Goal: Navigation & Orientation: Find specific page/section

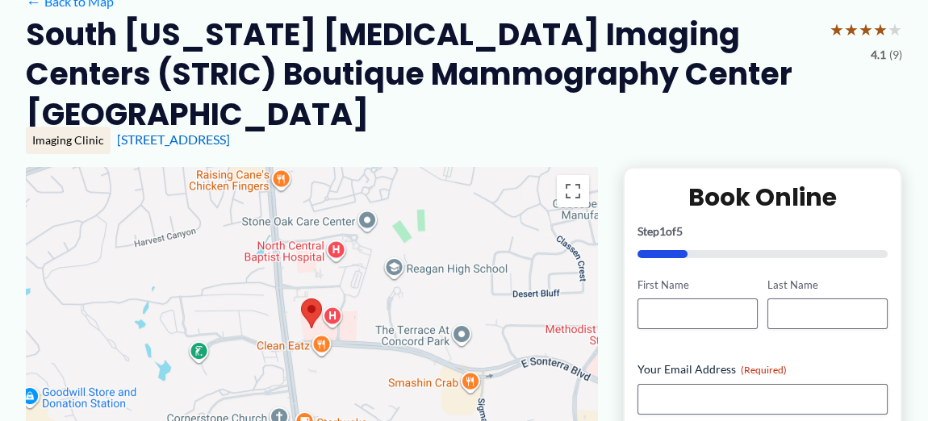
scroll to position [161, 0]
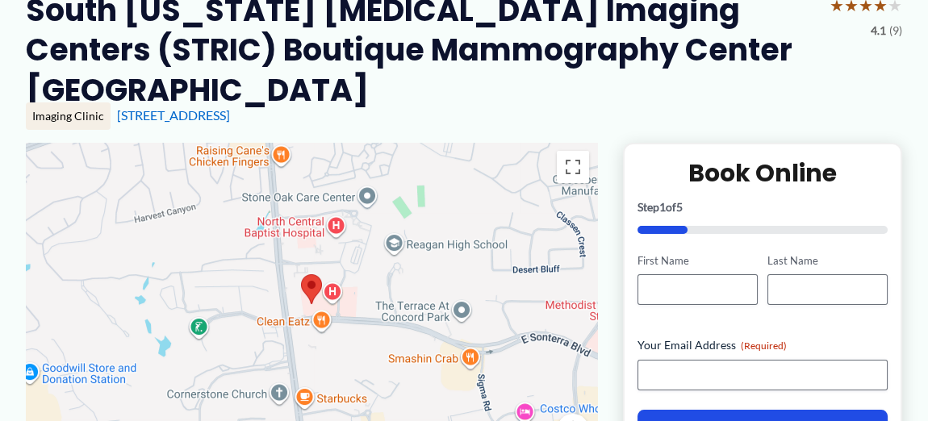
click at [312, 274] on img at bounding box center [311, 289] width 21 height 30
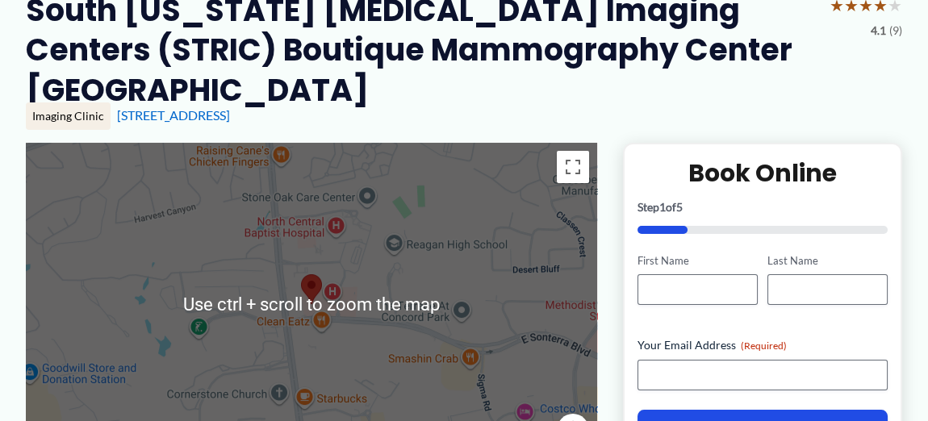
scroll to position [241, 0]
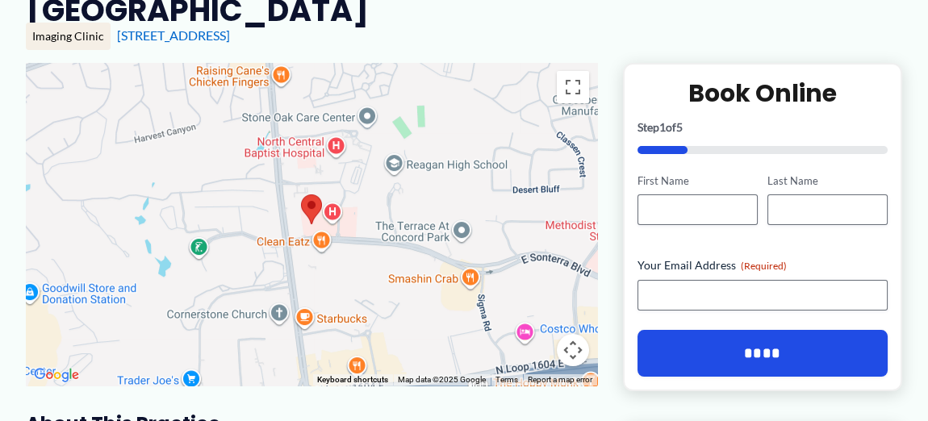
click at [567, 334] on button "Map camera controls" at bounding box center [573, 350] width 32 height 32
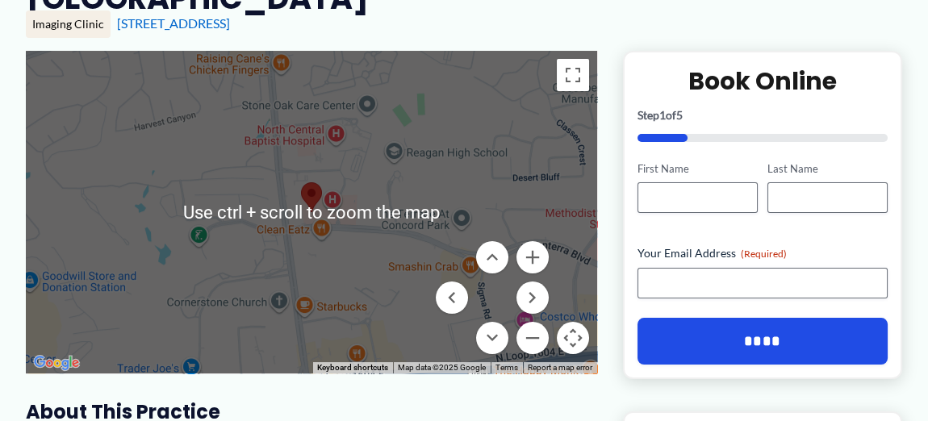
scroll to position [323, 0]
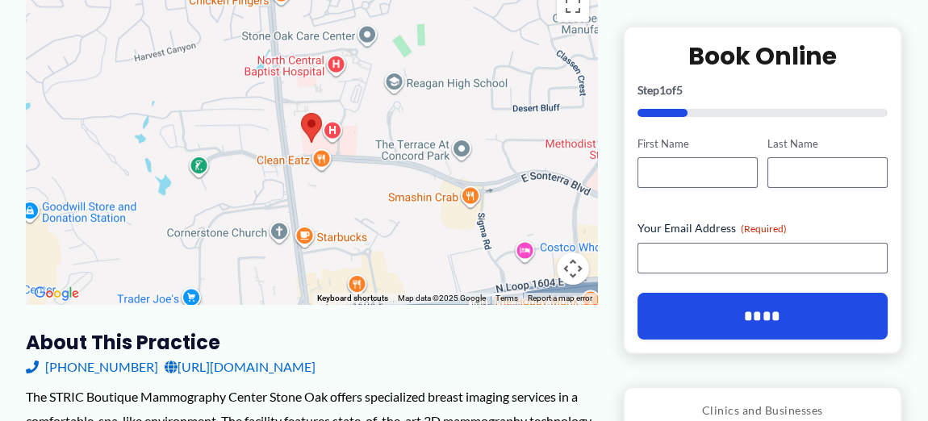
click at [309, 113] on img at bounding box center [311, 128] width 21 height 30
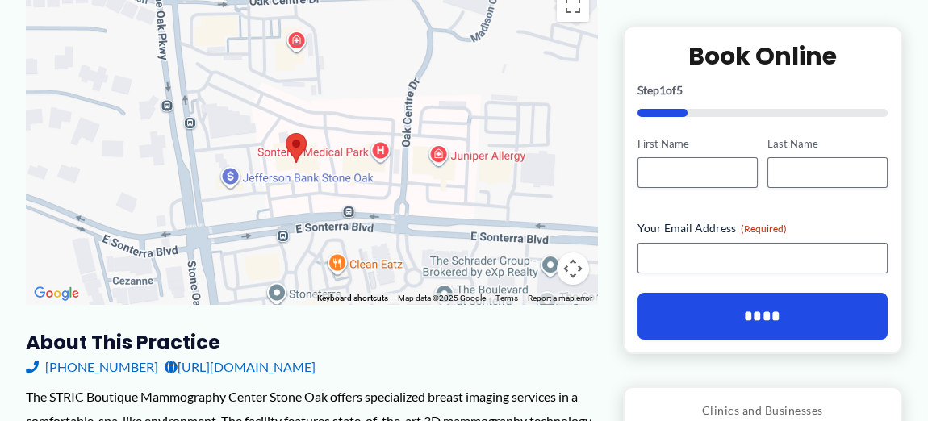
drag, startPoint x: 275, startPoint y: 110, endPoint x: 306, endPoint y: 161, distance: 59.4
click at [306, 161] on div at bounding box center [312, 142] width 572 height 323
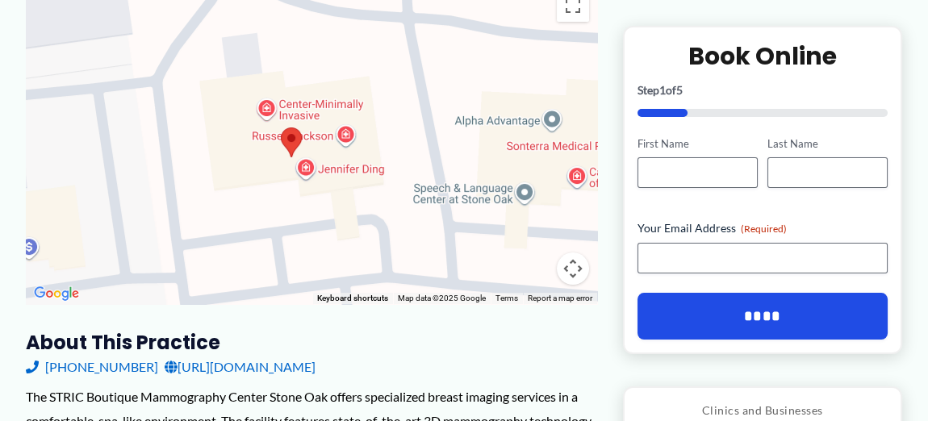
drag, startPoint x: 274, startPoint y: 124, endPoint x: 295, endPoint y: 236, distance: 114.2
click at [295, 236] on div at bounding box center [312, 142] width 572 height 323
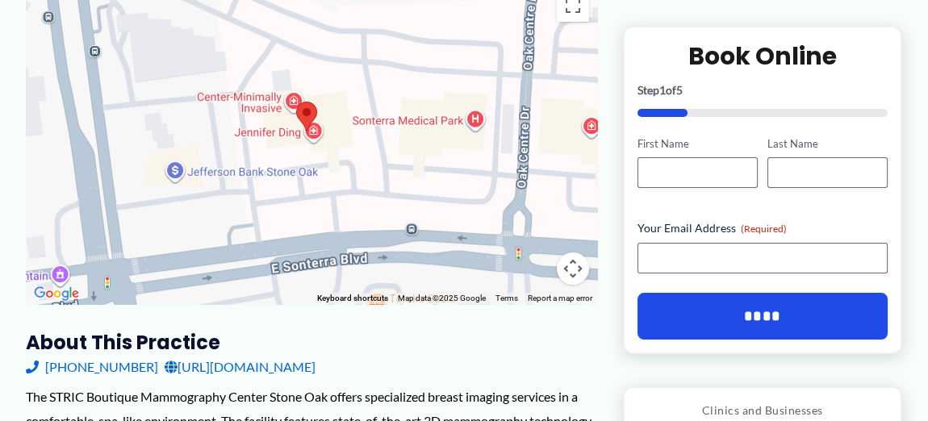
drag, startPoint x: 313, startPoint y: 191, endPoint x: 323, endPoint y: 116, distance: 75.7
click at [323, 116] on div at bounding box center [312, 142] width 572 height 323
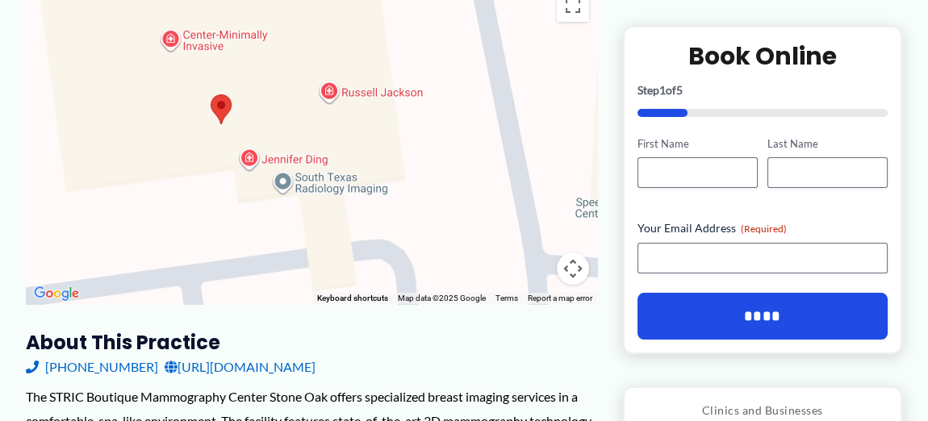
drag, startPoint x: 309, startPoint y: 117, endPoint x: 289, endPoint y: 207, distance: 91.8
click at [289, 207] on div at bounding box center [312, 142] width 572 height 323
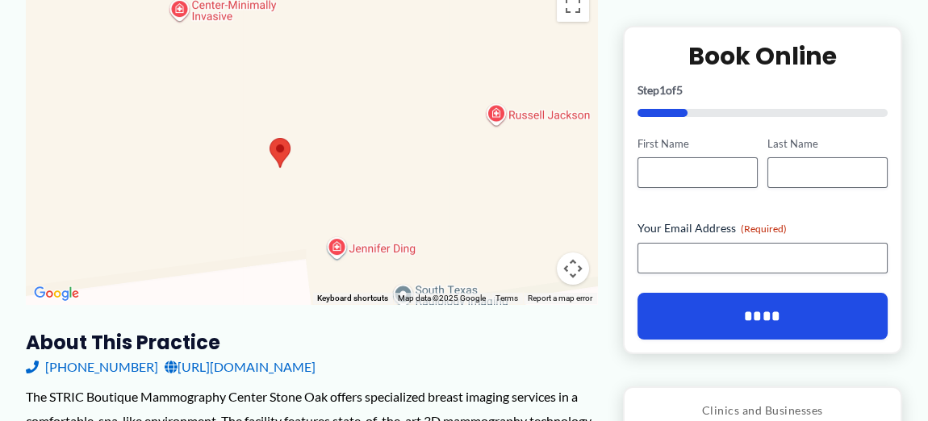
drag, startPoint x: 250, startPoint y: 163, endPoint x: 378, endPoint y: 323, distance: 204.5
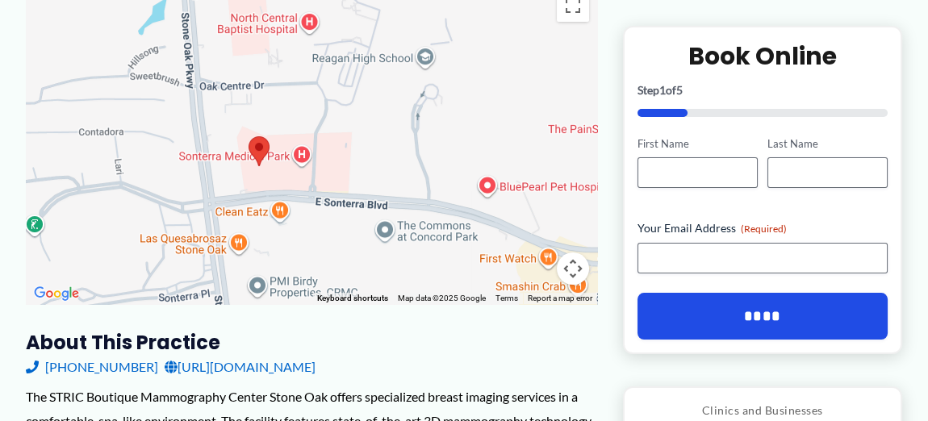
drag, startPoint x: 381, startPoint y: 151, endPoint x: 313, endPoint y: 71, distance: 104.8
click at [313, 71] on div at bounding box center [312, 142] width 572 height 323
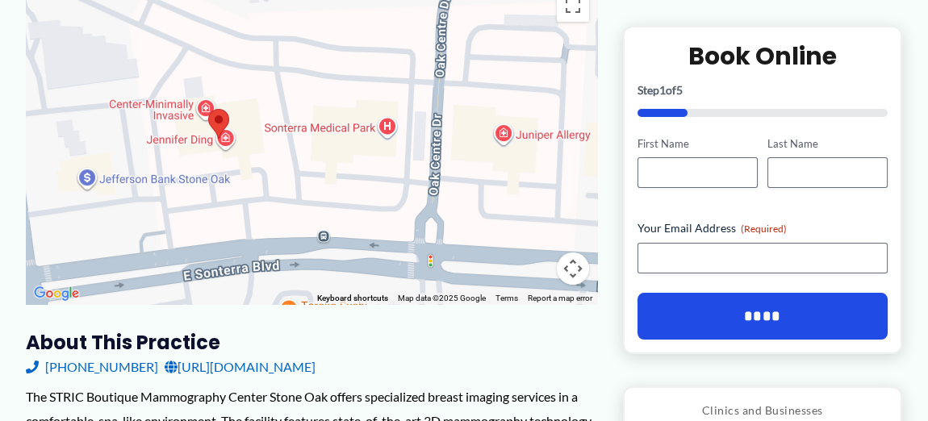
drag, startPoint x: 220, startPoint y: 148, endPoint x: 295, endPoint y: 144, distance: 75.2
click at [295, 144] on div at bounding box center [312, 142] width 572 height 323
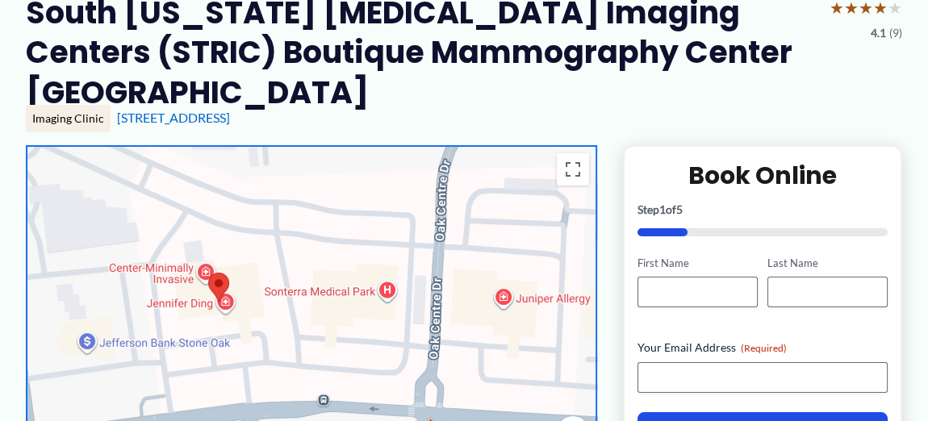
scroll to position [161, 0]
